Goal: Use online tool/utility: Use online tool/utility

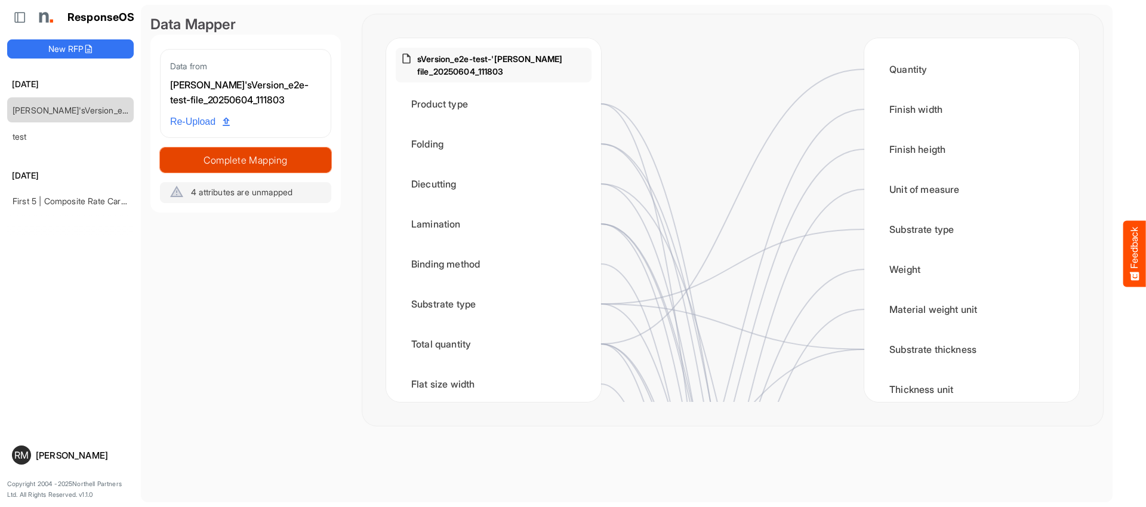
click at [209, 157] on span "Complete Mapping" at bounding box center [246, 160] width 170 height 17
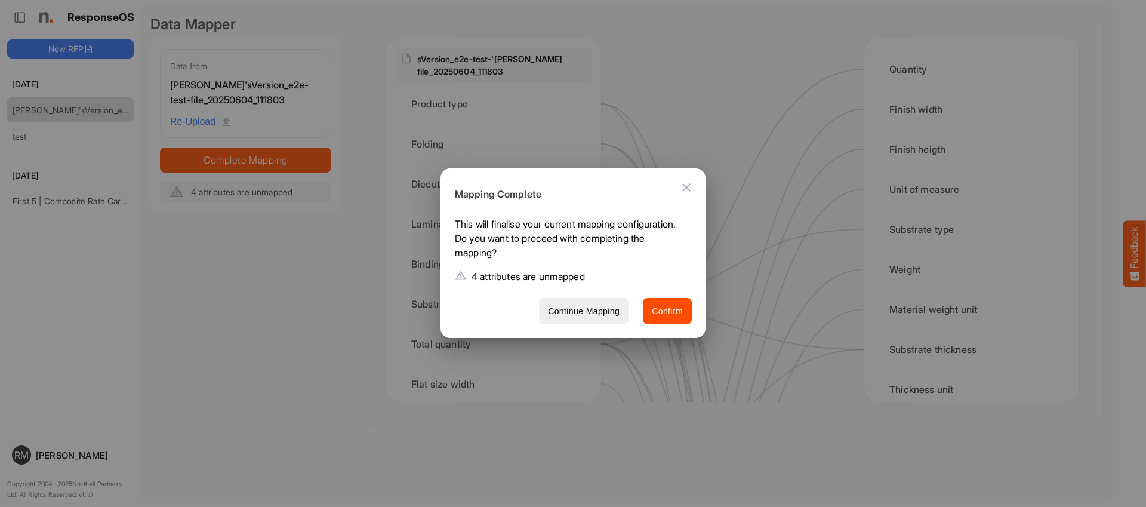
click at [690, 198] on button "Close dialog" at bounding box center [686, 187] width 29 height 29
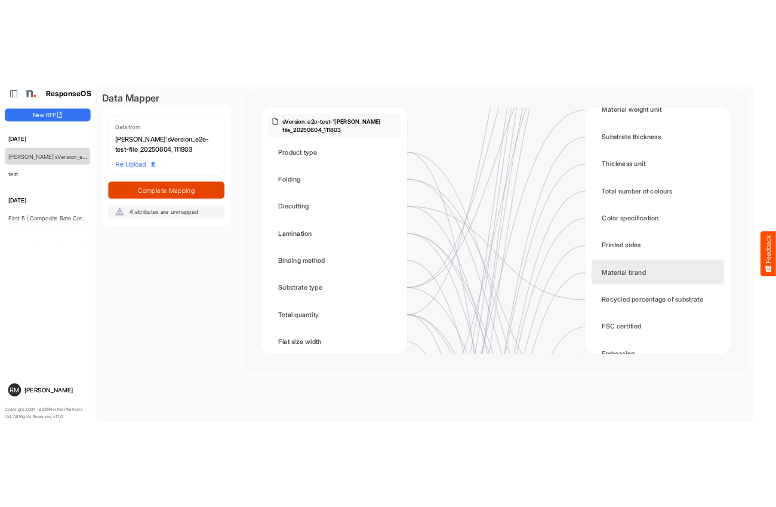
scroll to position [219, 0]
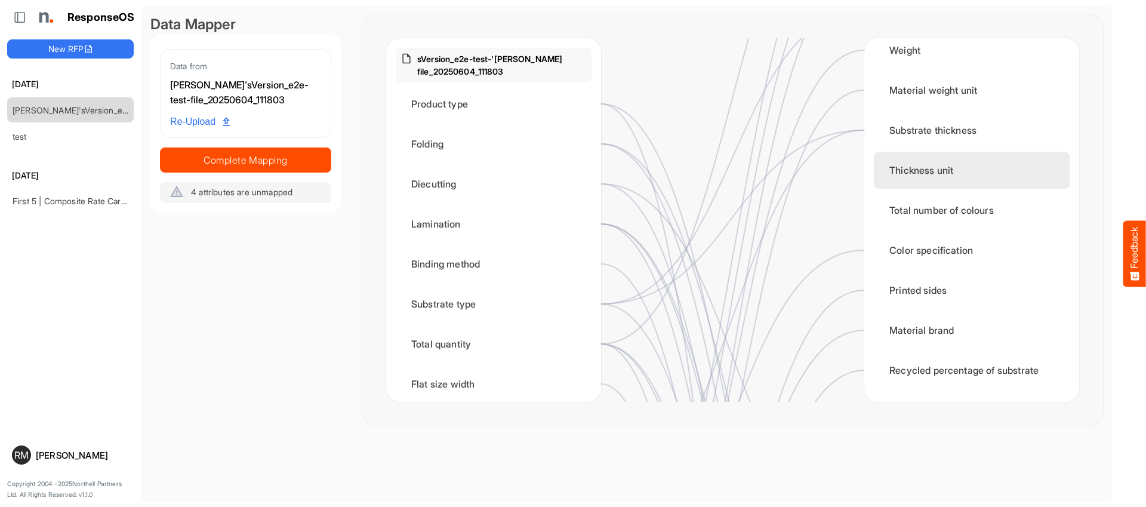
click at [922, 171] on div "Thickness unit" at bounding box center [972, 170] width 196 height 37
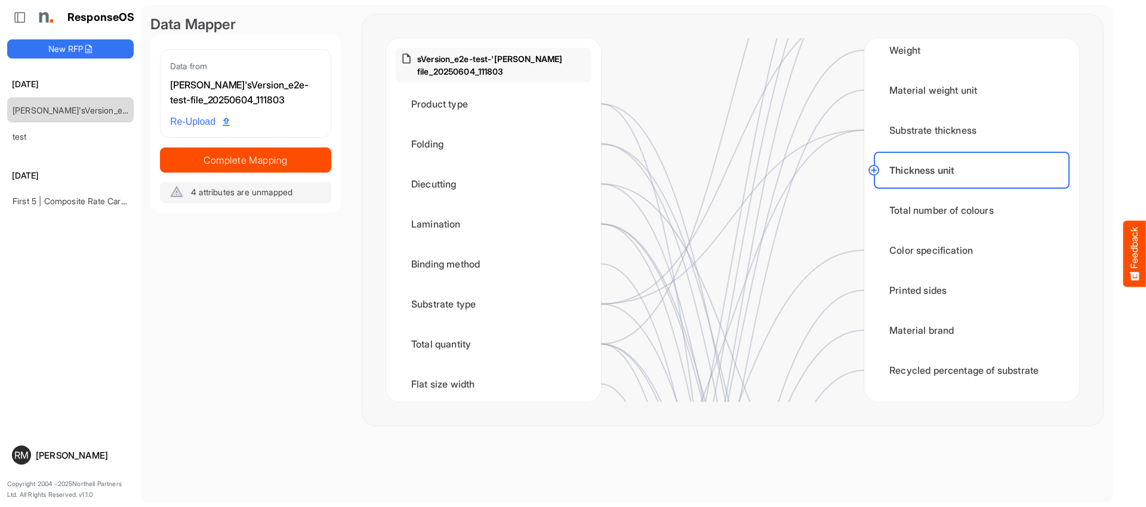
click at [877, 171] on circle at bounding box center [873, 170] width 14 height 14
drag, startPoint x: 923, startPoint y: 210, endPoint x: 899, endPoint y: 209, distance: 23.3
click at [922, 210] on div "Total number of colours" at bounding box center [972, 210] width 196 height 37
click at [875, 168] on circle at bounding box center [873, 170] width 14 height 14
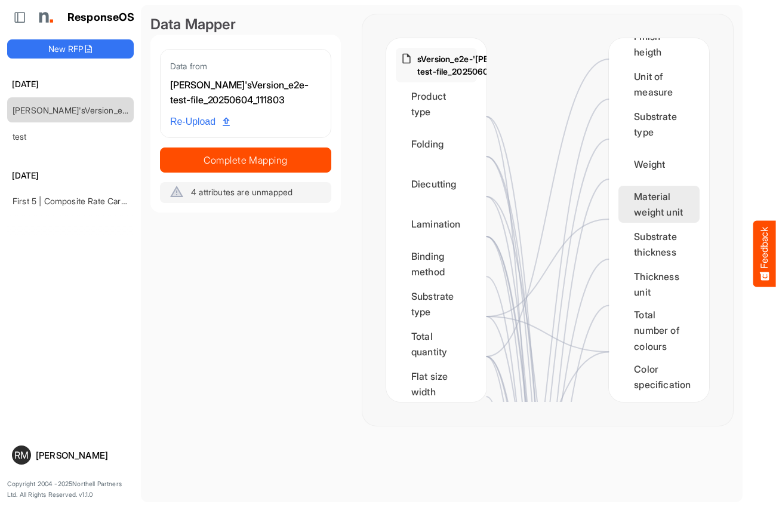
scroll to position [111, 0]
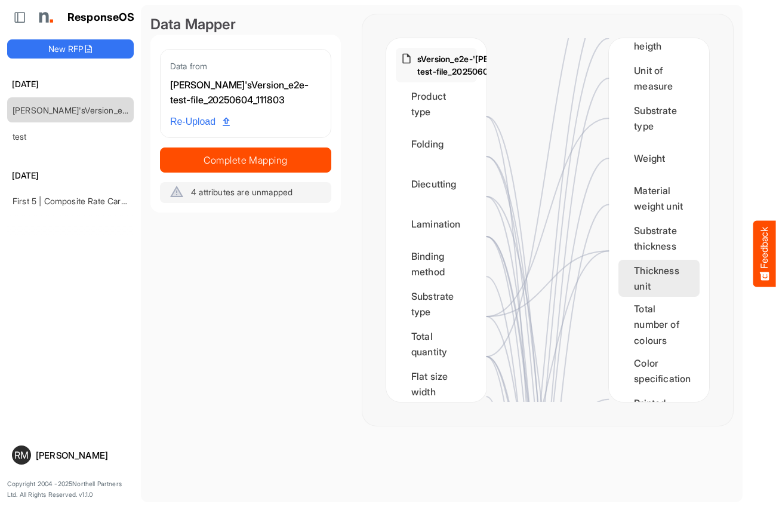
click at [643, 297] on div "Thickness unit" at bounding box center [658, 278] width 81 height 37
click at [621, 292] on circle at bounding box center [618, 290] width 14 height 14
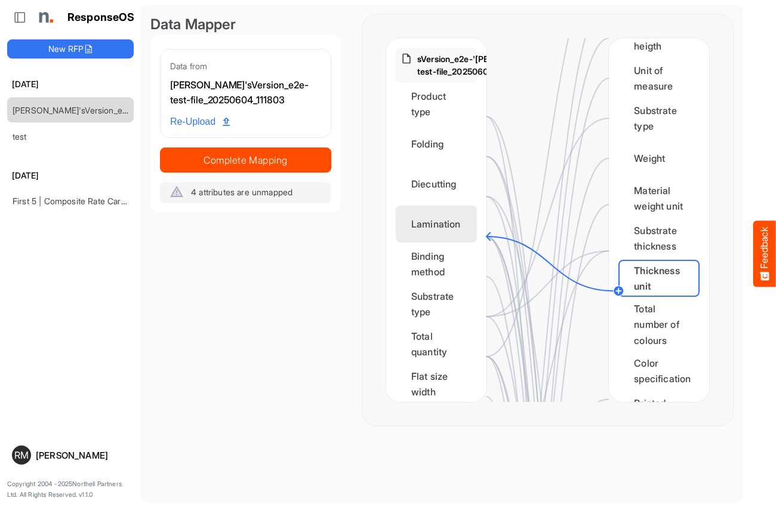
click at [442, 242] on div "Lamination" at bounding box center [436, 223] width 81 height 37
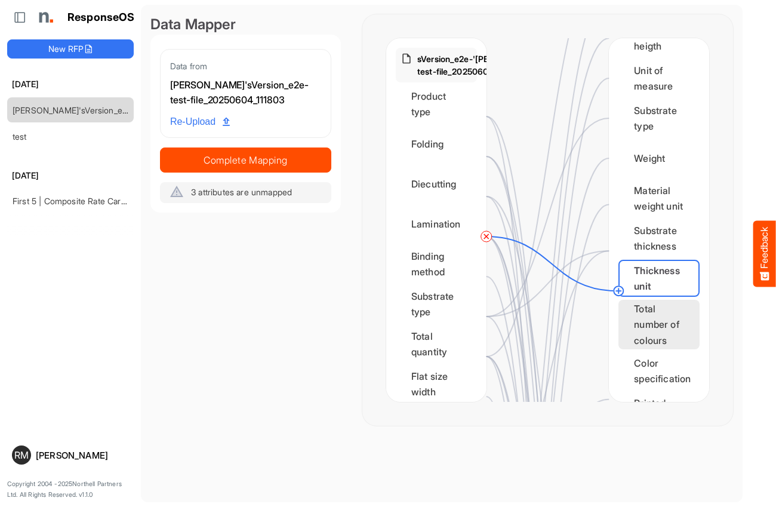
click at [673, 328] on div "Total number of colours" at bounding box center [658, 325] width 81 height 50
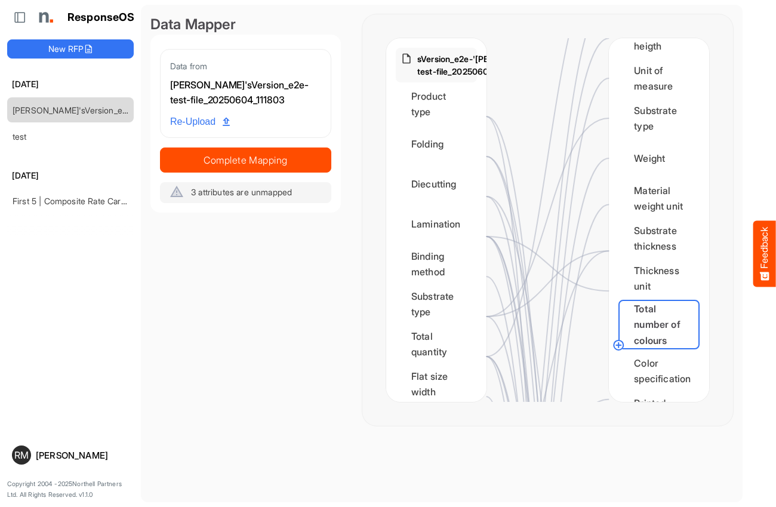
drag, startPoint x: 620, startPoint y: 343, endPoint x: 599, endPoint y: 345, distance: 21.6
click at [618, 343] on circle at bounding box center [618, 345] width 14 height 14
click at [454, 362] on div "Total quantity" at bounding box center [436, 343] width 81 height 37
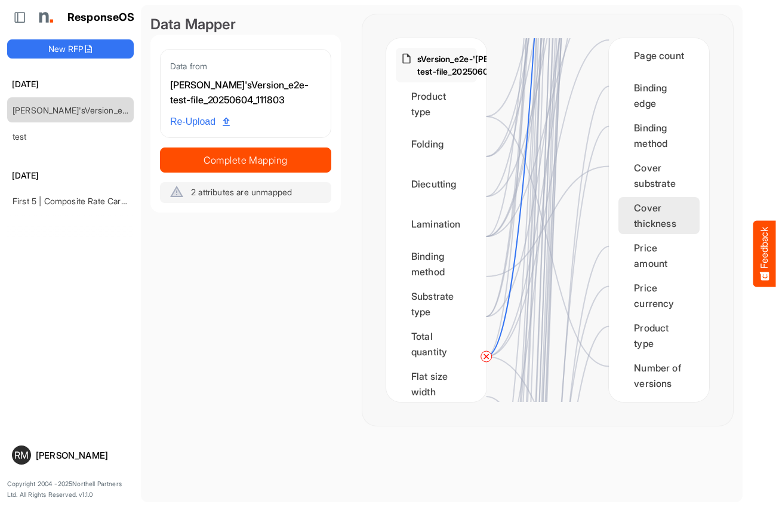
scroll to position [1342, 0]
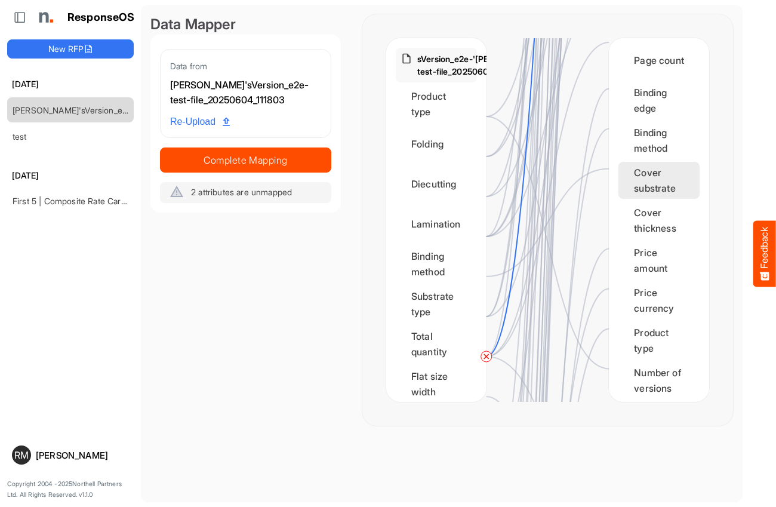
click at [657, 199] on div "Cover substrate" at bounding box center [658, 180] width 81 height 37
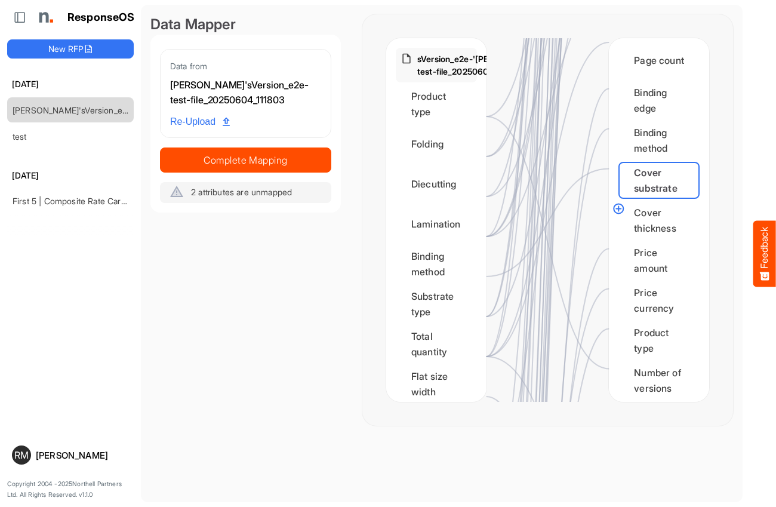
click at [618, 209] on circle at bounding box center [618, 208] width 14 height 14
click at [454, 153] on div "Folding" at bounding box center [436, 143] width 81 height 37
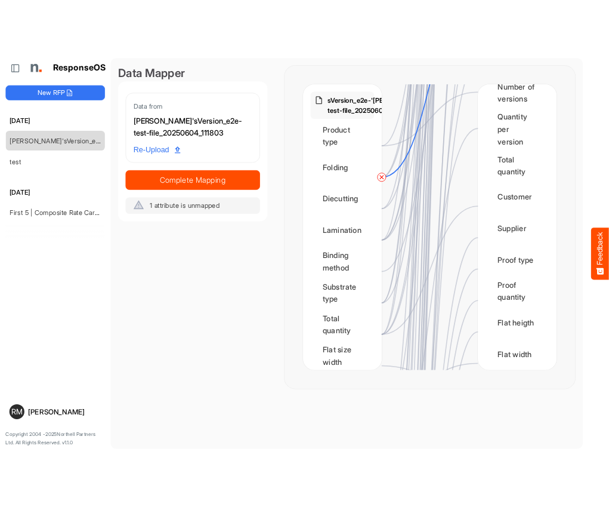
scroll to position [1683, 0]
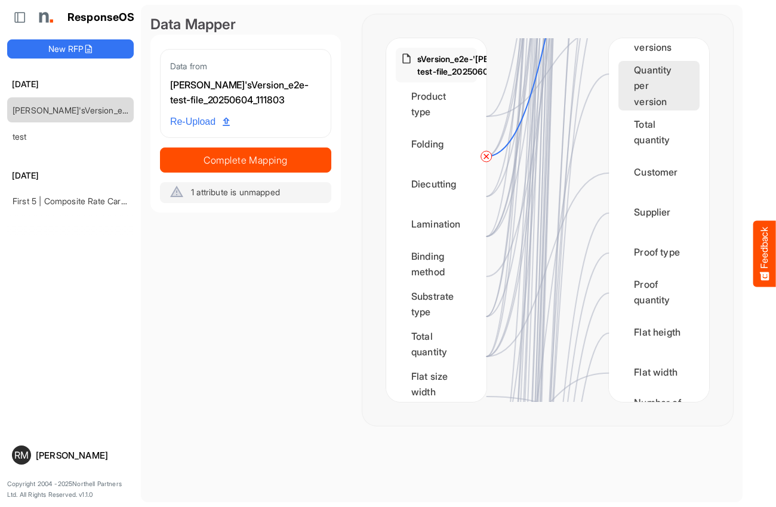
click at [649, 110] on div "Quantity per version" at bounding box center [658, 86] width 81 height 50
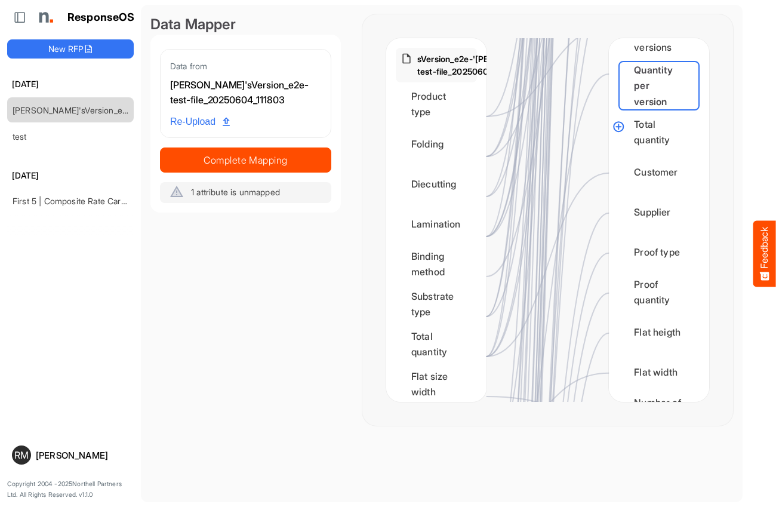
click at [619, 126] on circle at bounding box center [618, 126] width 14 height 14
click at [449, 146] on div "Folding" at bounding box center [436, 143] width 81 height 37
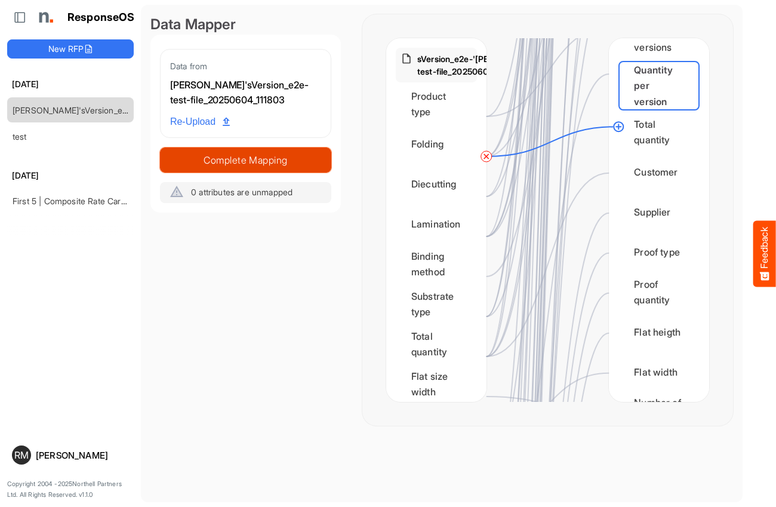
click at [294, 159] on span "Complete Mapping" at bounding box center [246, 160] width 170 height 17
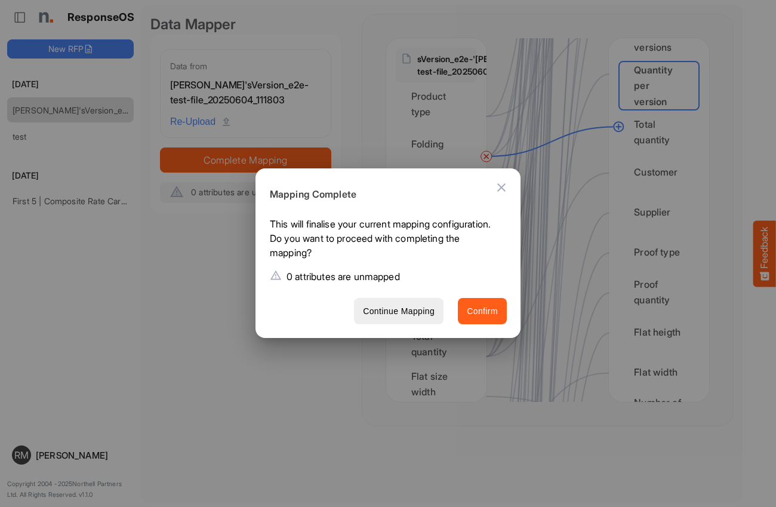
click at [484, 300] on button "Confirm" at bounding box center [482, 311] width 49 height 27
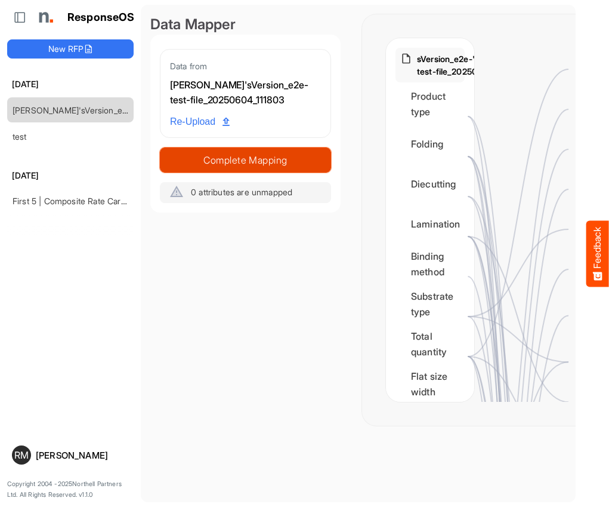
click at [300, 165] on span "Complete Mapping" at bounding box center [246, 160] width 170 height 17
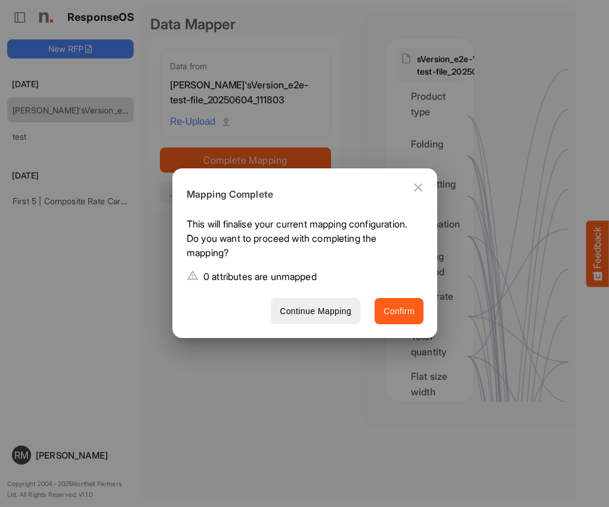
click at [403, 310] on span "Confirm" at bounding box center [399, 311] width 31 height 15
